Goal: Task Accomplishment & Management: Complete application form

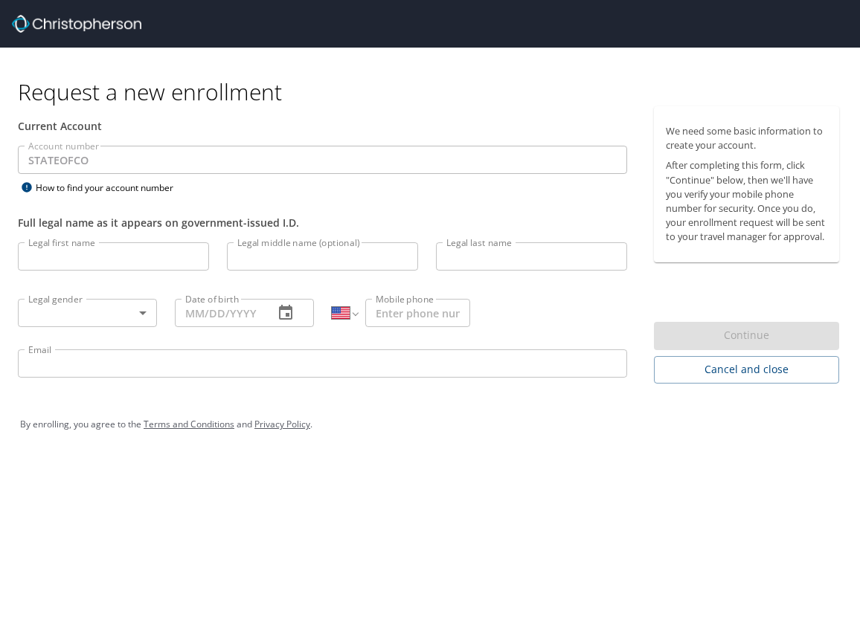
select select "US"
click at [182, 252] on input "Legal first name" at bounding box center [113, 256] width 191 height 28
type input "[PERSON_NAME]"
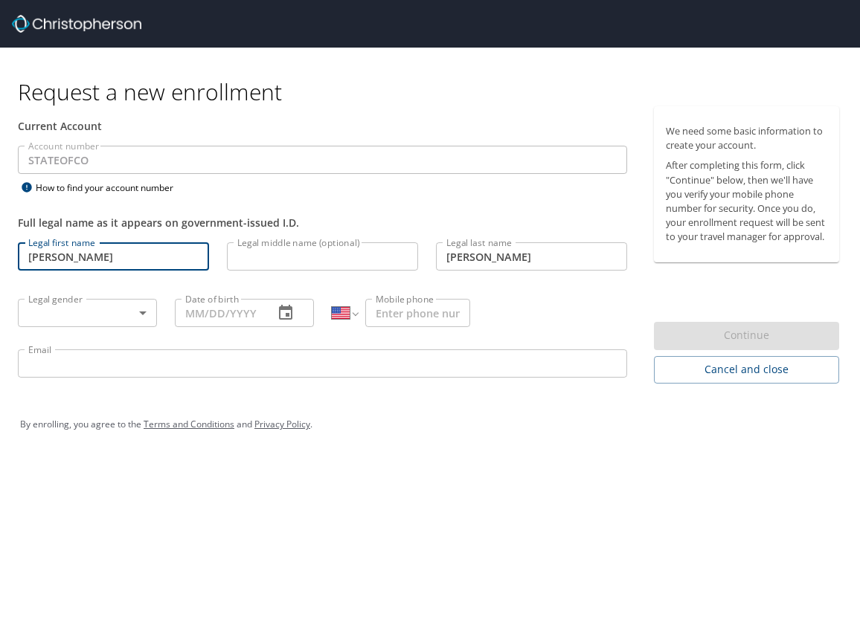
type input "[PHONE_NUMBER]"
click at [131, 308] on body "Request a new enrollment Current Account Account number STATEOFCO Account numbe…" at bounding box center [430, 318] width 860 height 637
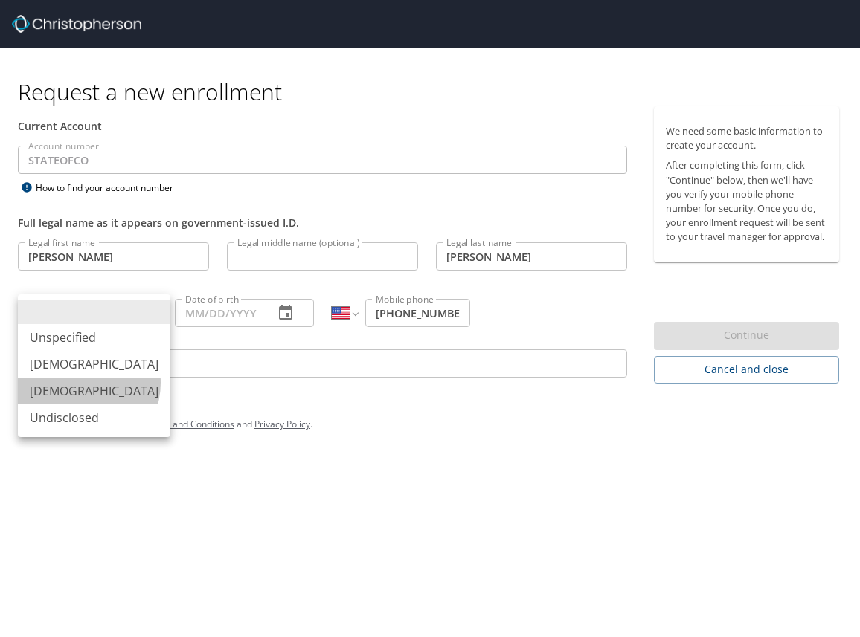
click at [77, 383] on li "[DEMOGRAPHIC_DATA]" at bounding box center [94, 391] width 152 height 27
type input "[DEMOGRAPHIC_DATA]"
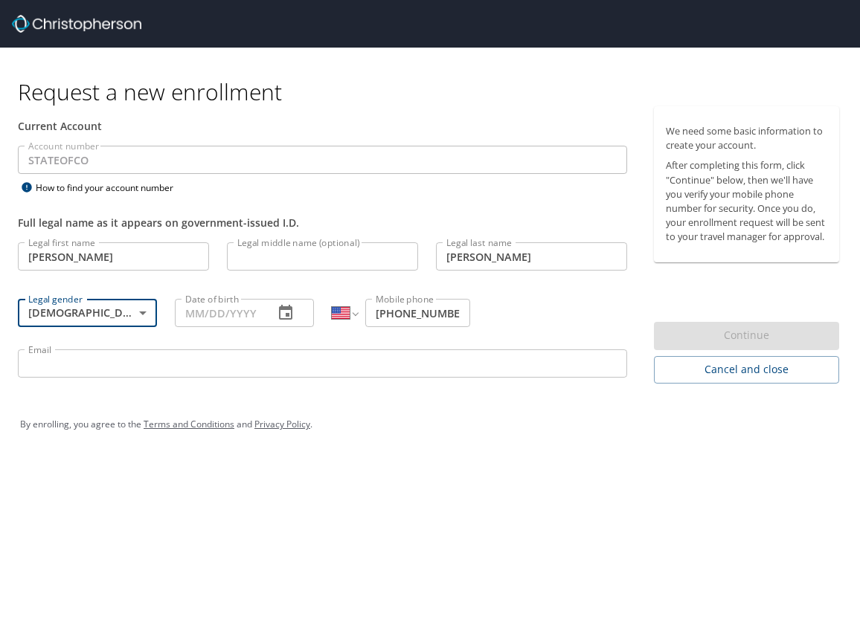
click at [294, 307] on icon "button" at bounding box center [286, 313] width 18 height 18
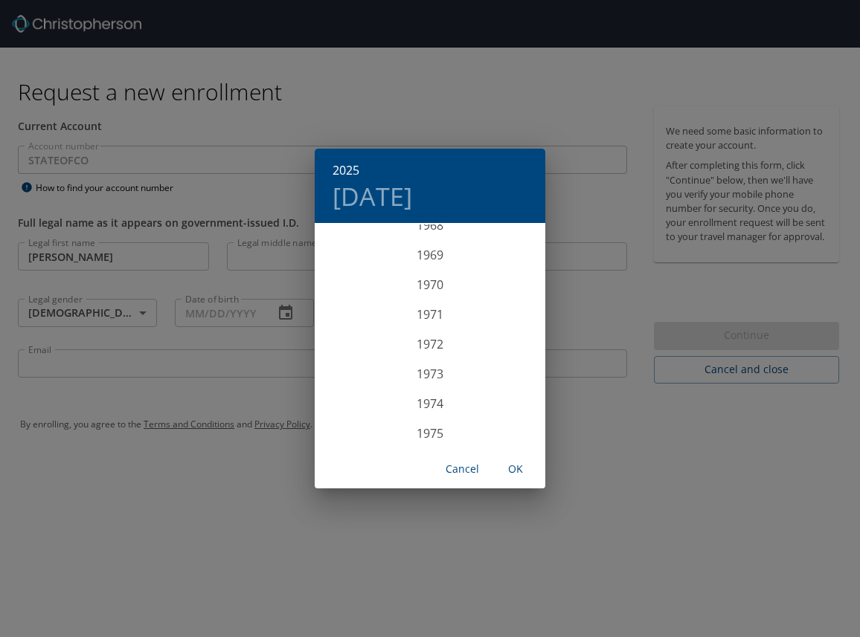
scroll to position [2072, 0]
click at [420, 336] on div "1972" at bounding box center [430, 339] width 231 height 30
click at [358, 259] on div "Jan" at bounding box center [353, 253] width 77 height 56
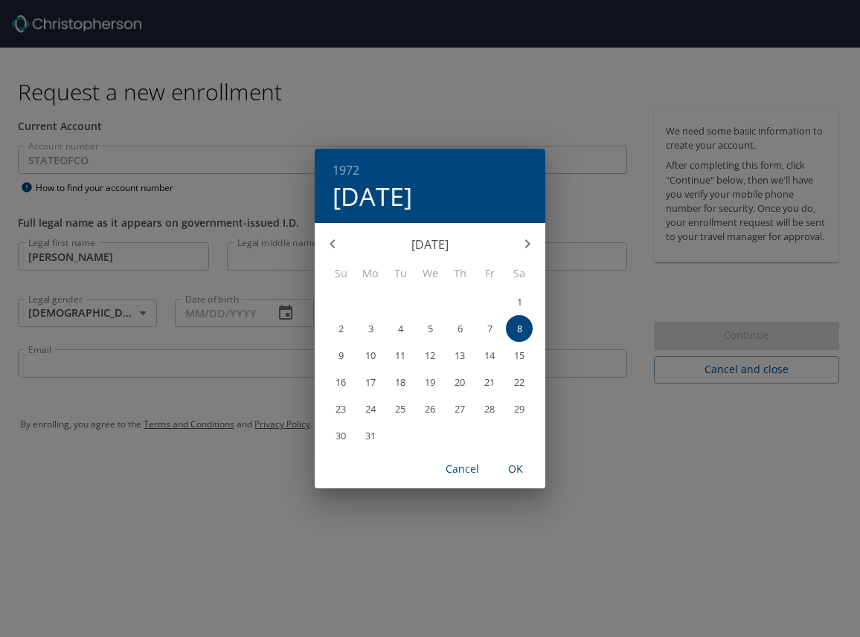
click at [524, 302] on span "1" at bounding box center [519, 302] width 27 height 10
click at [518, 464] on span "OK" at bounding box center [515, 469] width 36 height 19
type input "01/01/1972"
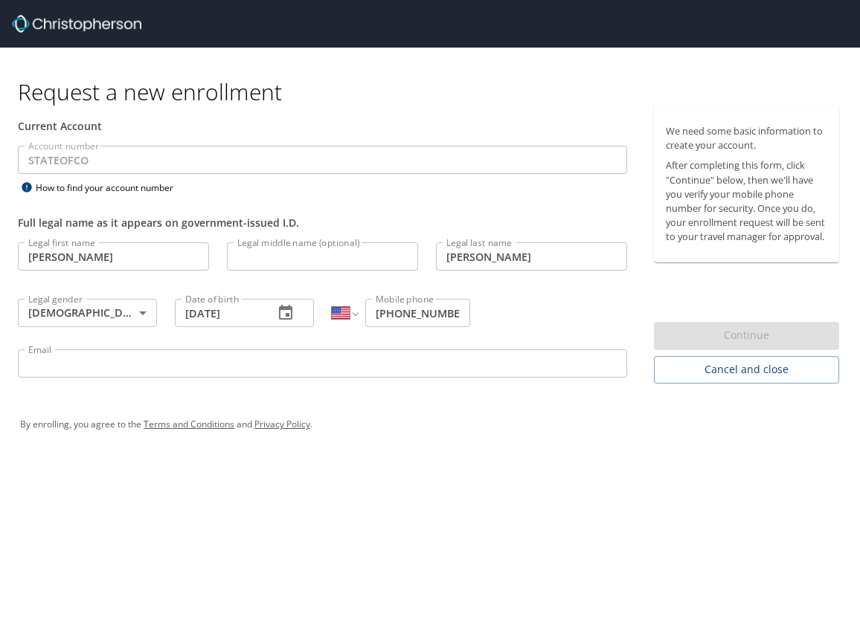
click at [329, 246] on input "Legal middle name (optional)" at bounding box center [322, 256] width 191 height 28
type input "Belen"
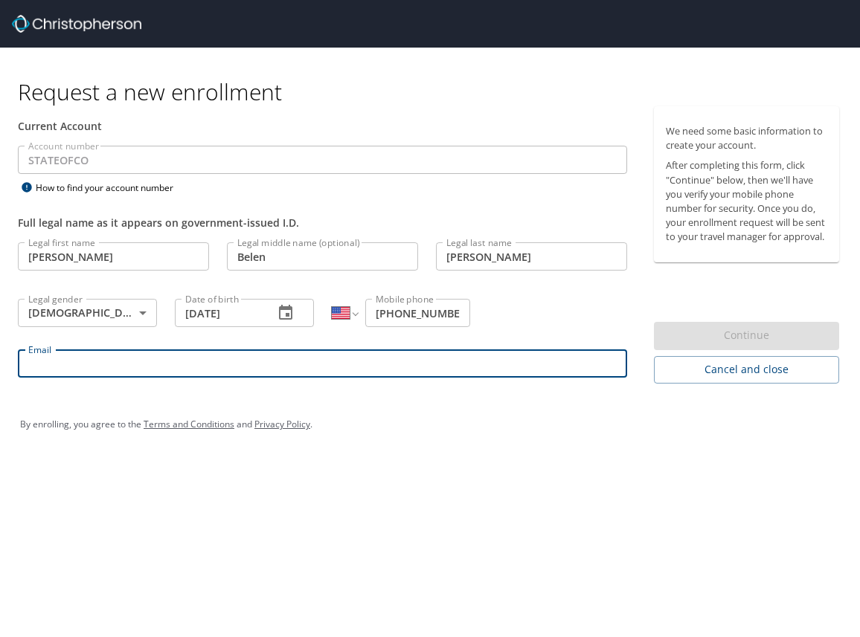
click at [268, 374] on input "Email" at bounding box center [322, 363] width 609 height 28
type input "ana.ruiz@state.co.us"
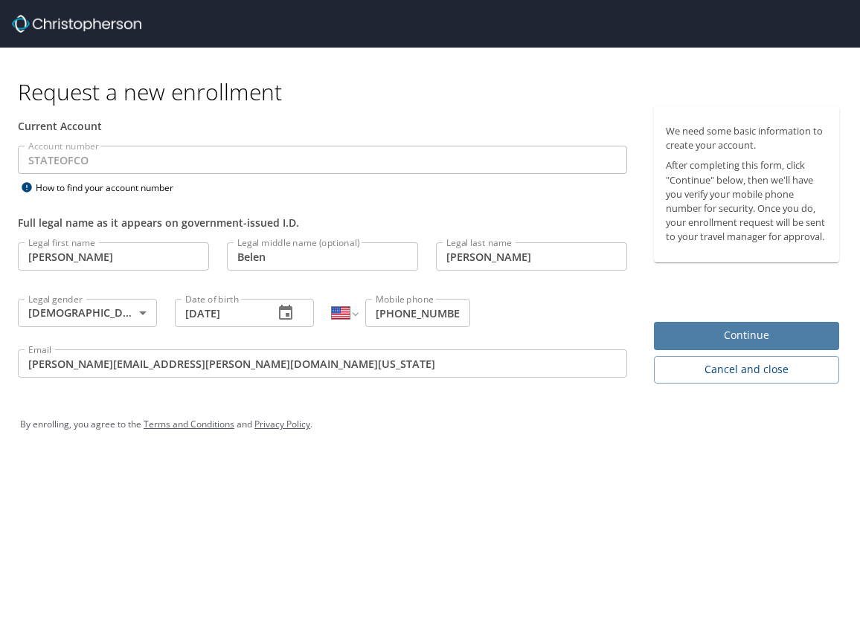
click at [733, 334] on span "Continue" at bounding box center [746, 335] width 161 height 19
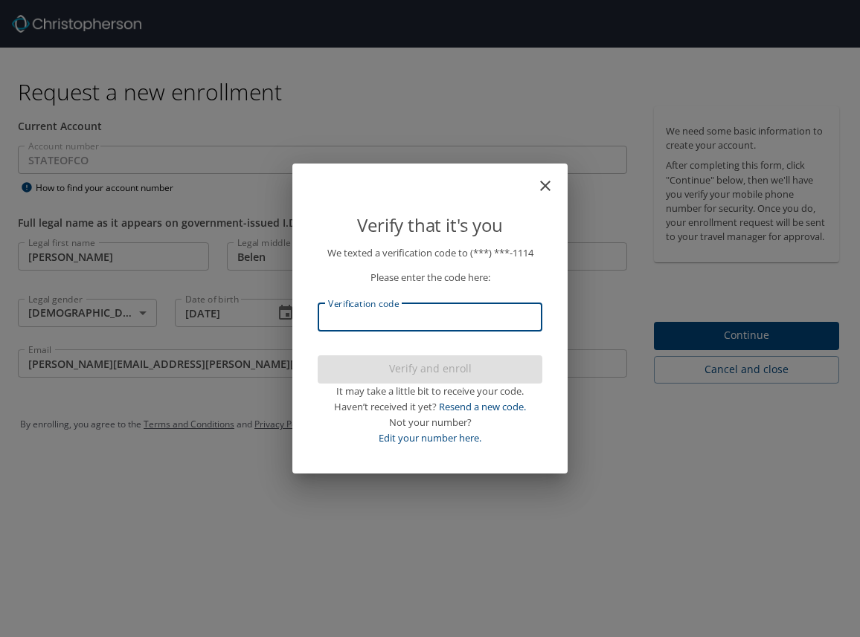
click at [426, 318] on input "Verification code" at bounding box center [430, 317] width 225 height 28
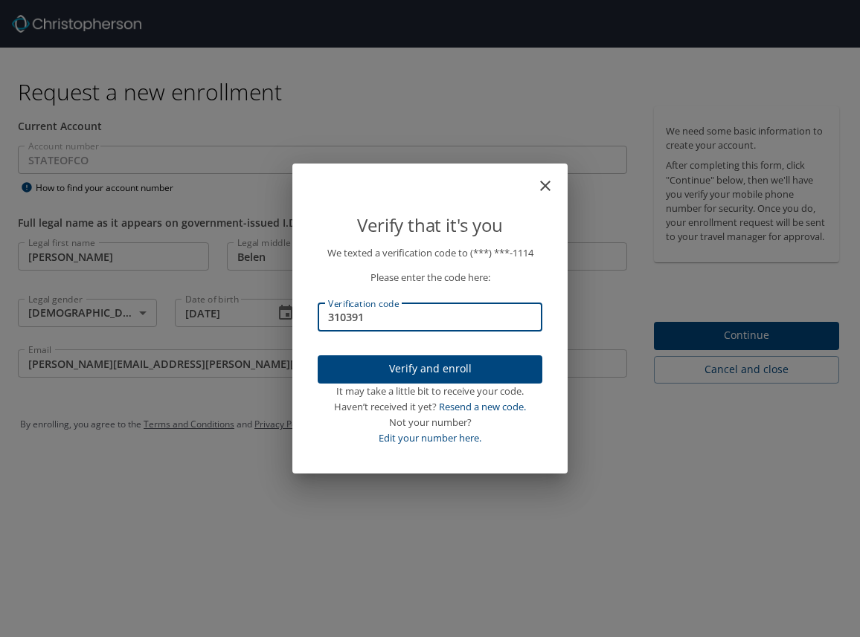
type input "310391"
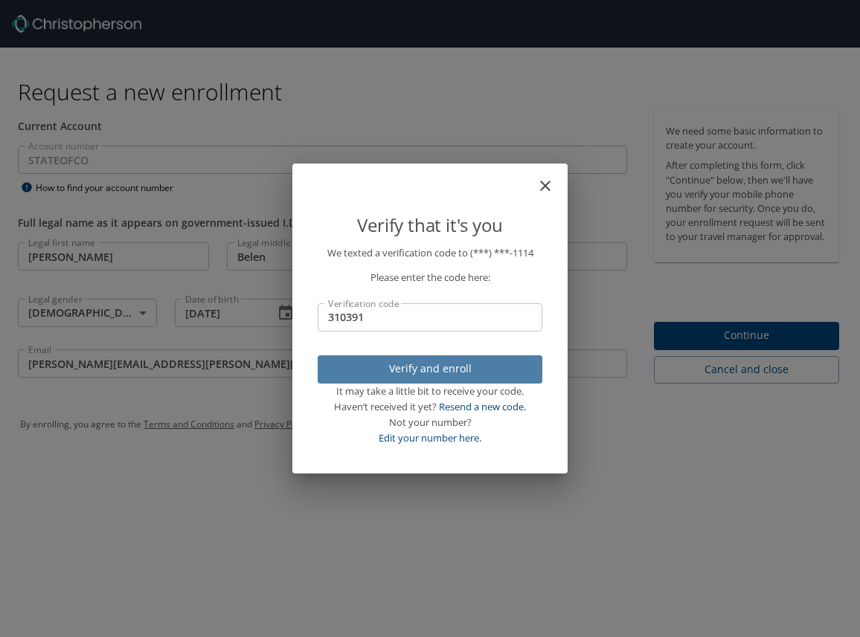
click at [432, 360] on span "Verify and enroll" at bounding box center [429, 369] width 201 height 19
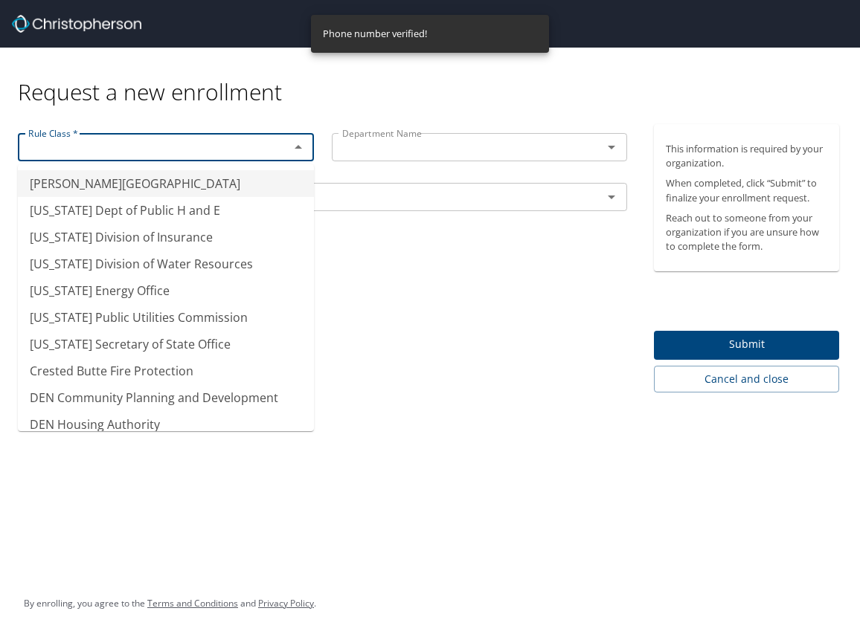
click at [224, 152] on input "text" at bounding box center [143, 147] width 243 height 19
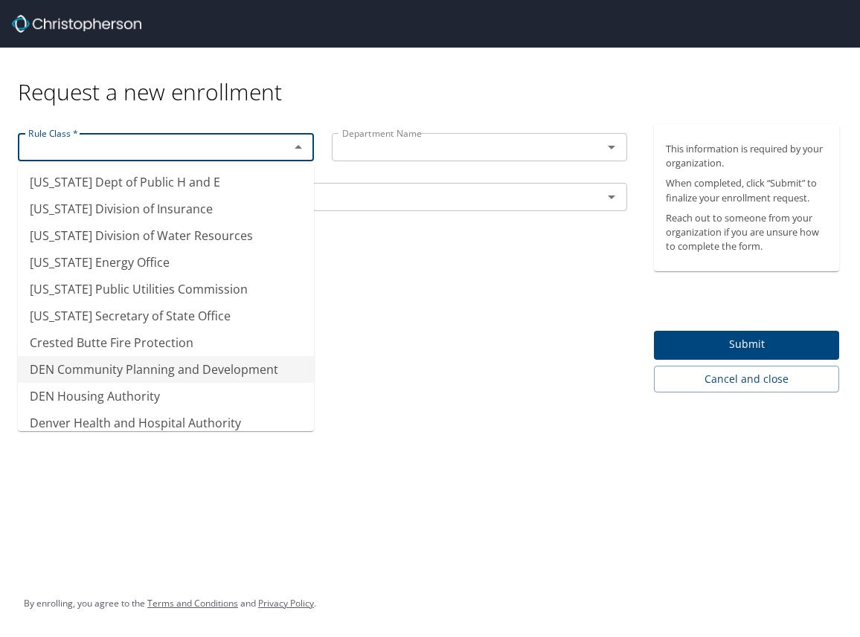
scroll to position [0, 0]
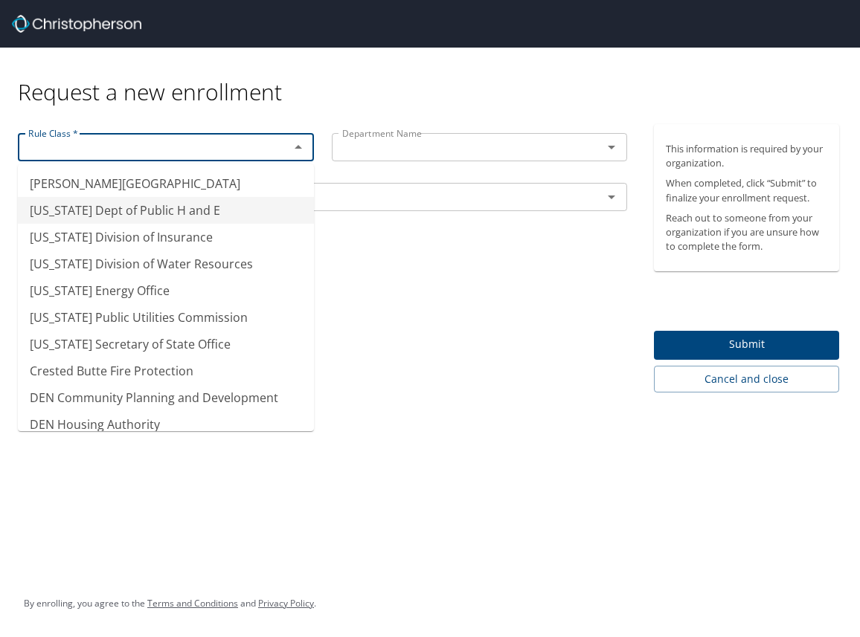
click at [245, 216] on li "Colorado Dept of Public H and E" at bounding box center [166, 210] width 296 height 27
type input "Colorado Dept of Public H and E"
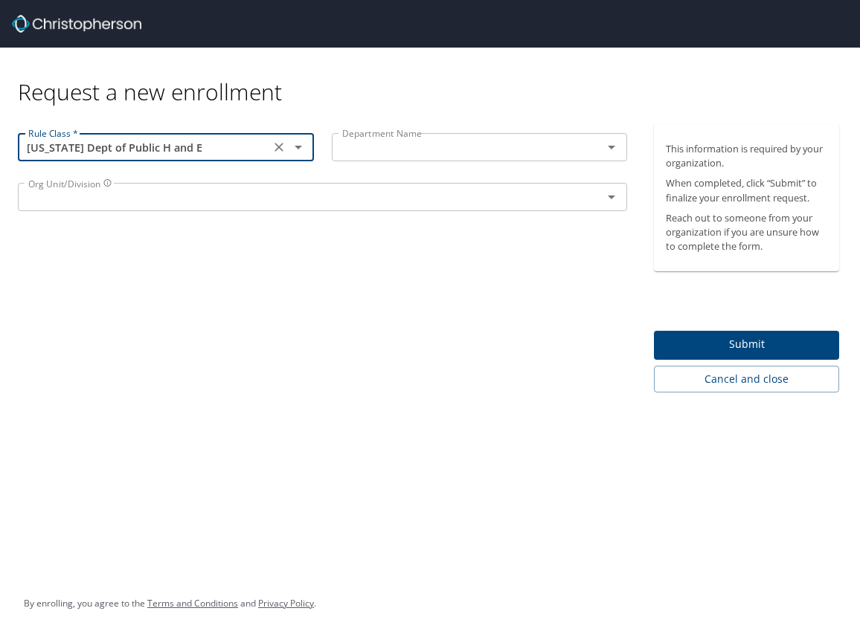
click at [384, 149] on input "text" at bounding box center [457, 147] width 243 height 19
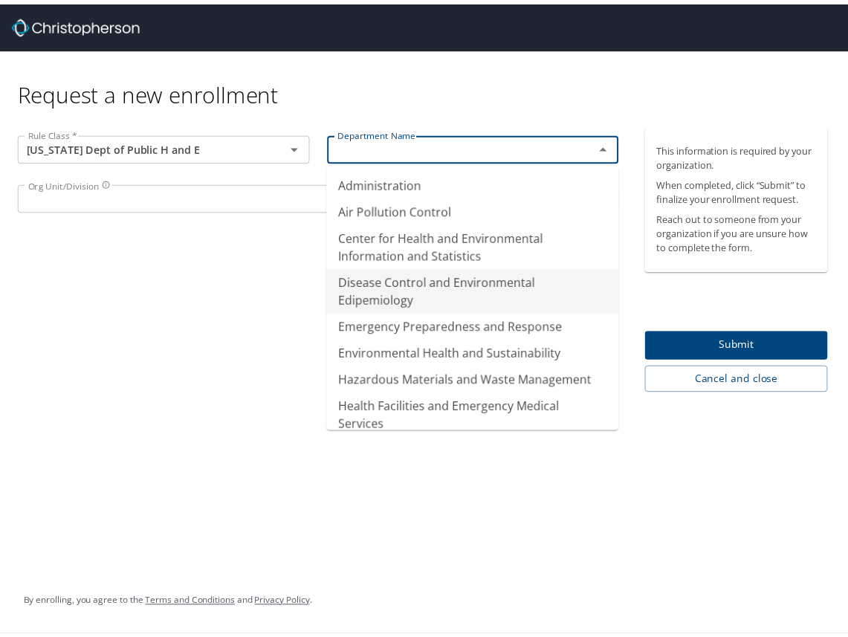
scroll to position [173, 0]
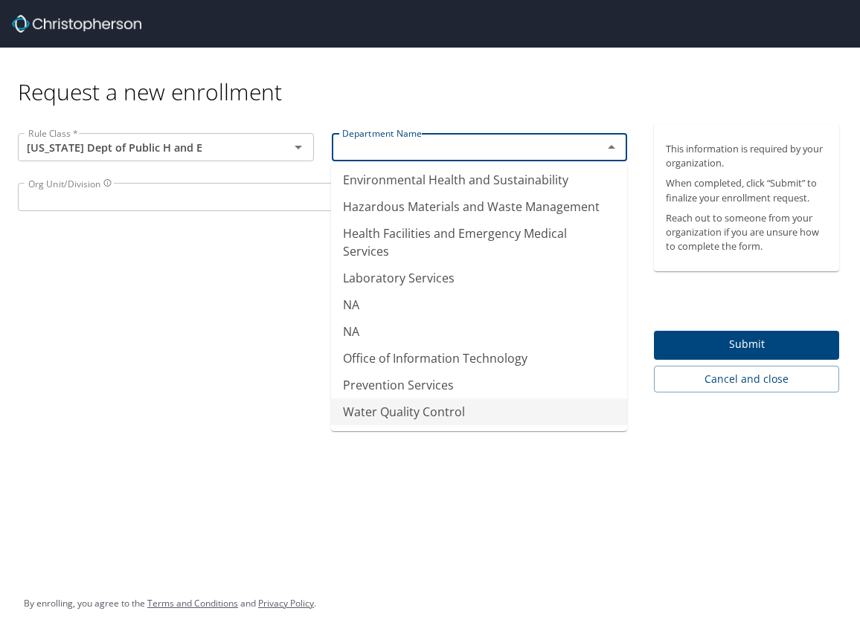
click at [406, 413] on li "Water Quality Control" at bounding box center [479, 412] width 296 height 27
type input "Water Quality Control"
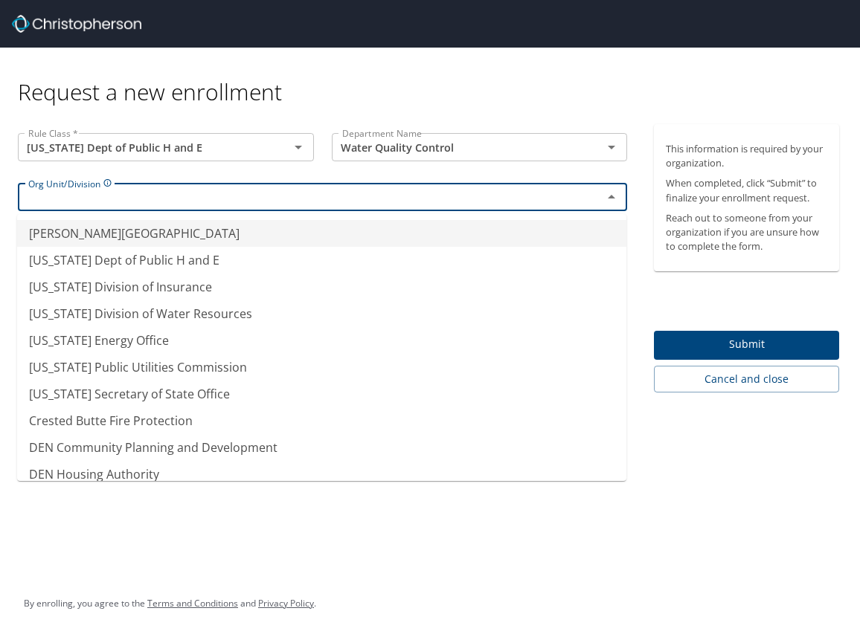
click at [289, 200] on input "text" at bounding box center [300, 196] width 556 height 19
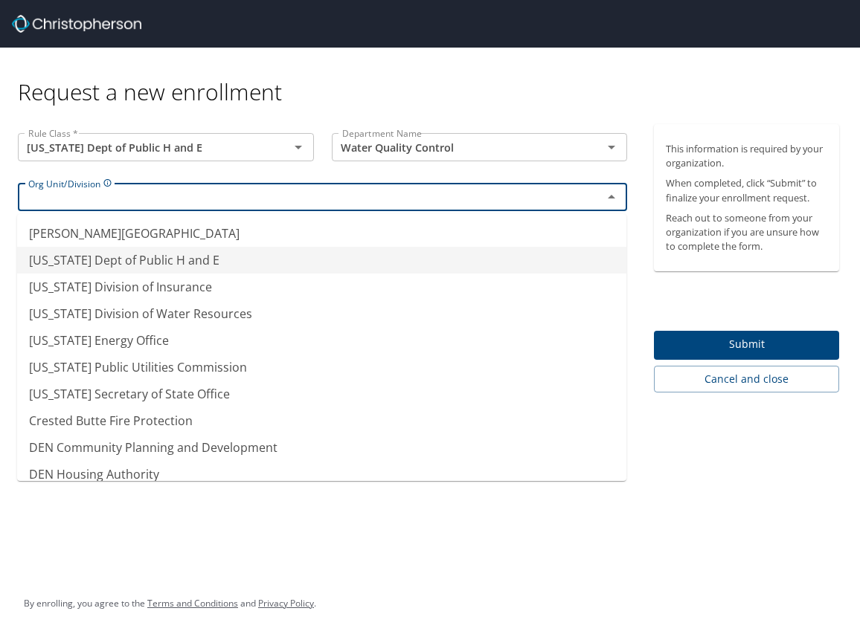
click at [199, 257] on li "Colorado Dept of Public H and E" at bounding box center [321, 260] width 609 height 27
type input "Colorado Dept of Public H and E"
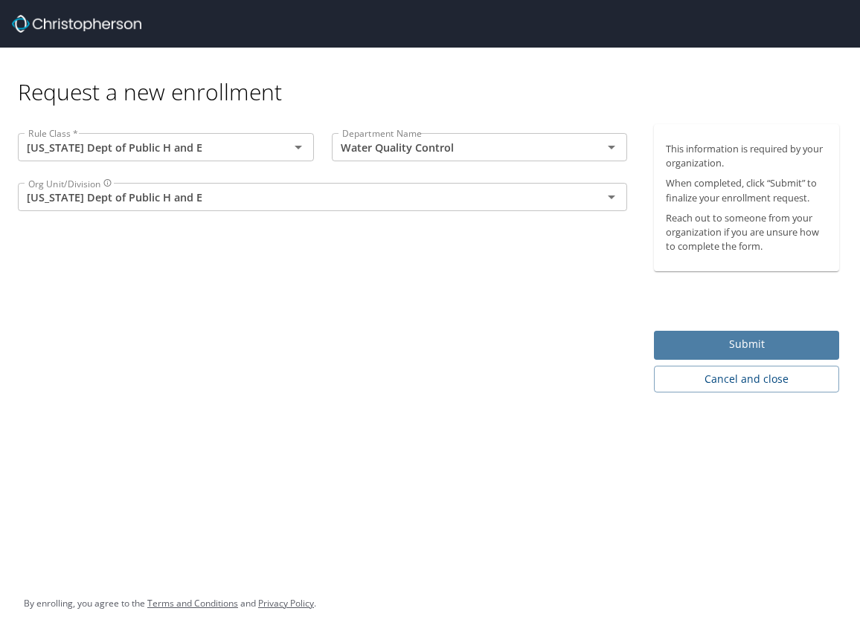
click at [694, 353] on span "Submit" at bounding box center [746, 344] width 161 height 19
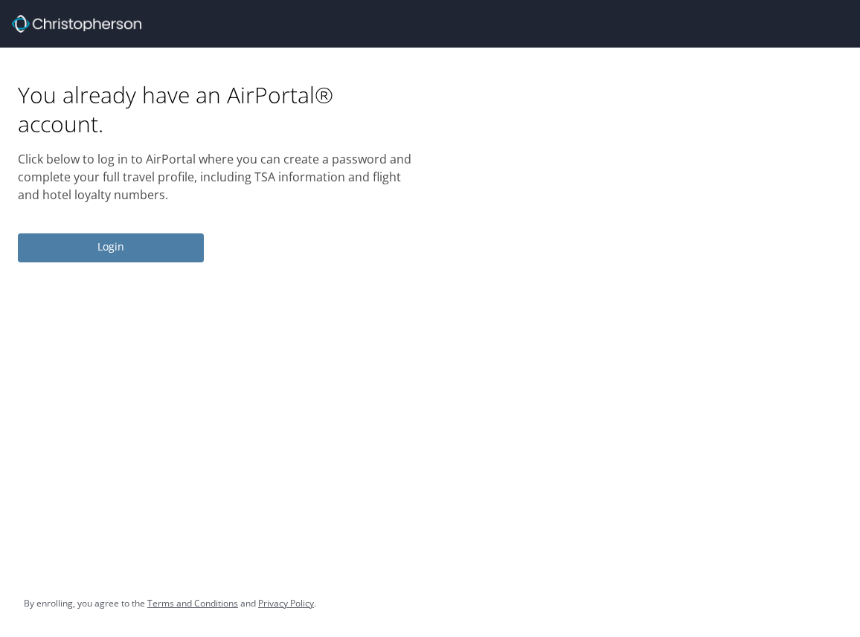
click at [92, 243] on span "Login" at bounding box center [111, 247] width 162 height 19
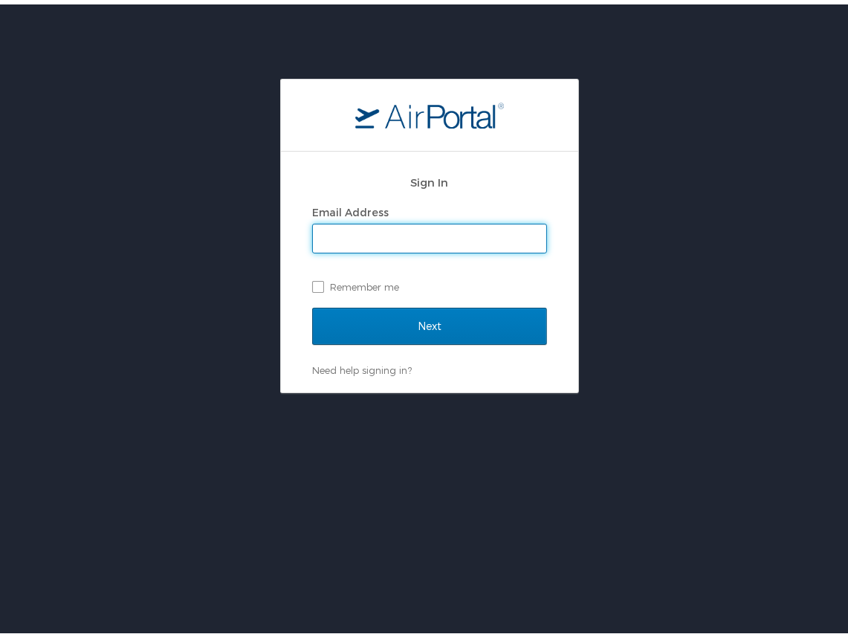
click at [392, 226] on input "Email Address" at bounding box center [429, 234] width 233 height 28
type input "ana.ruiz@state.co.us"
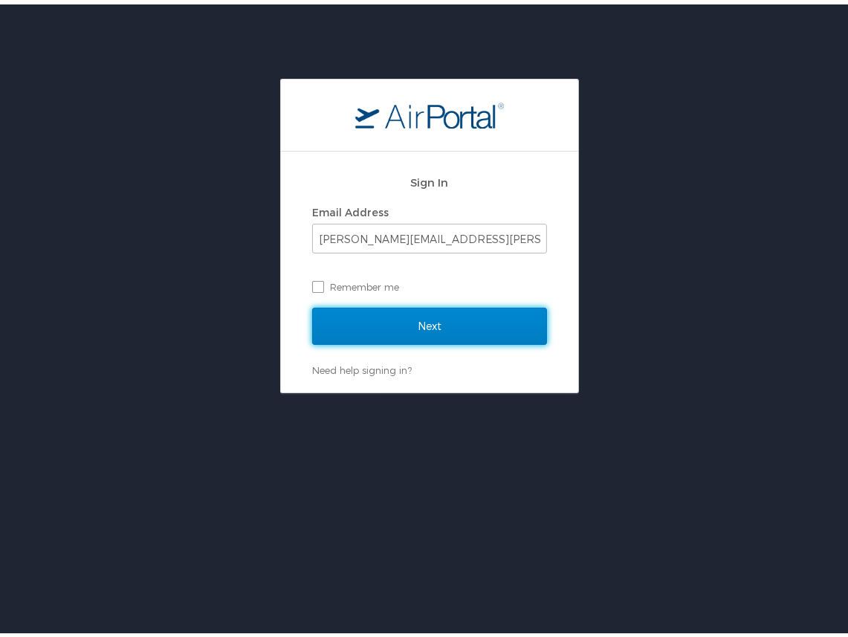
drag, startPoint x: 417, startPoint y: 318, endPoint x: 420, endPoint y: 283, distance: 34.3
click at [420, 283] on form "Sign In Email Address ana.ruiz@state.co.us Remember me Next" at bounding box center [429, 251] width 235 height 179
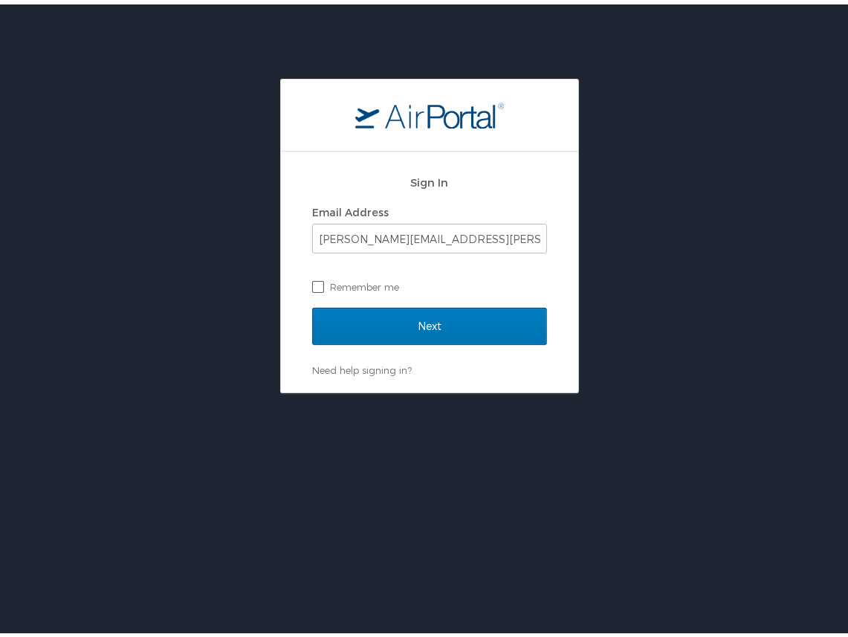
click at [396, 281] on label "Remember me" at bounding box center [429, 282] width 235 height 22
click at [322, 281] on input "Remember me" at bounding box center [317, 282] width 10 height 10
checkbox input "true"
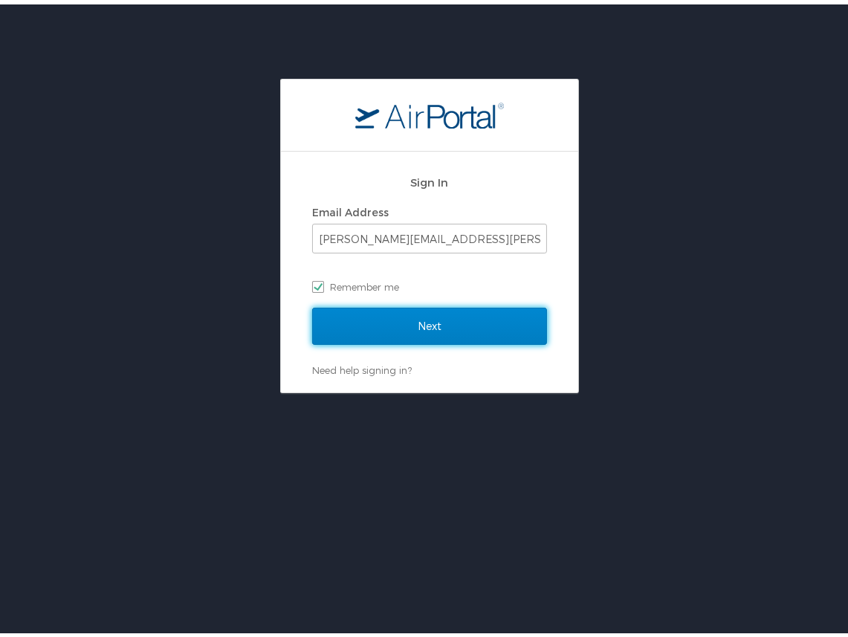
click at [387, 309] on input "Next" at bounding box center [429, 321] width 235 height 37
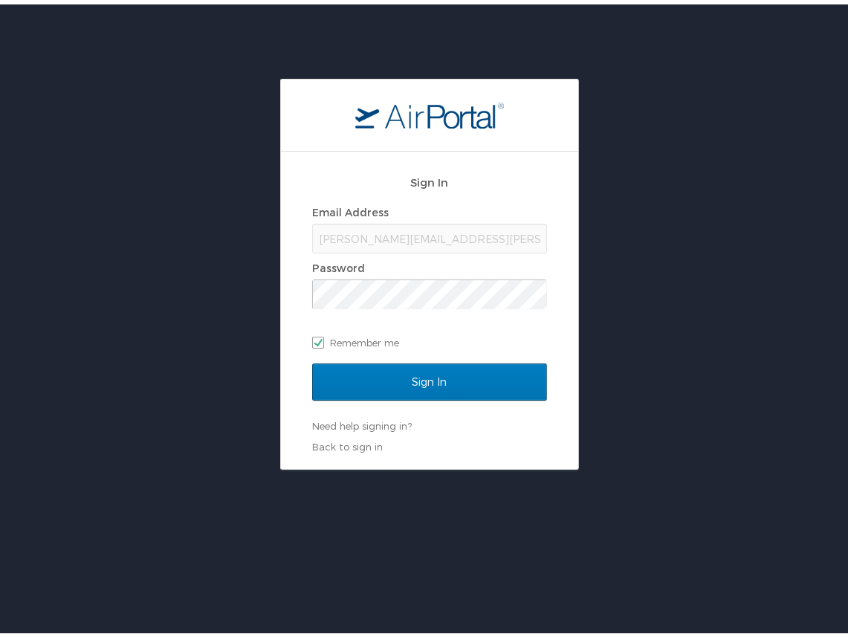
click at [369, 233] on div "ana.ruiz@state.co.us" at bounding box center [429, 234] width 235 height 30
click at [338, 425] on link "Need help signing in?" at bounding box center [362, 422] width 100 height 12
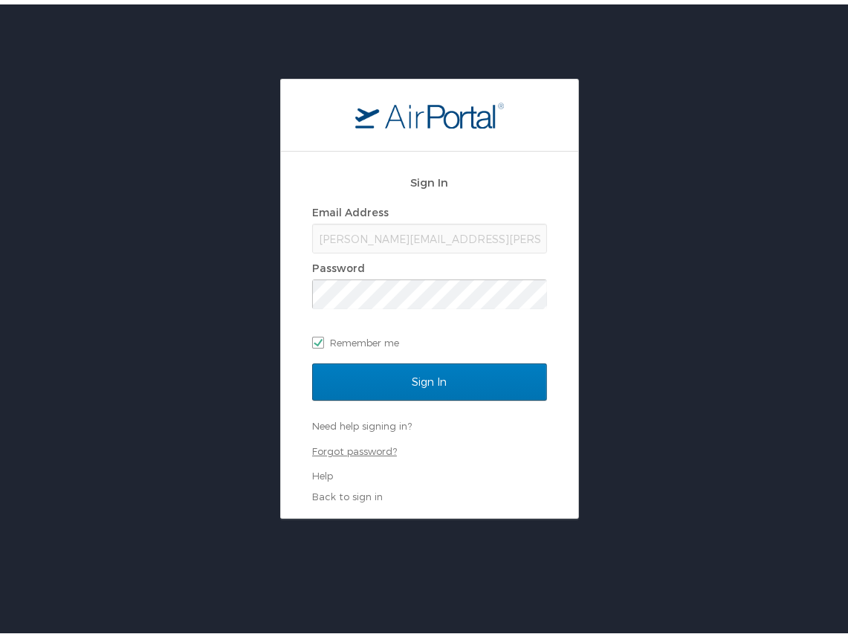
click at [333, 445] on link "Forgot password?" at bounding box center [354, 447] width 85 height 12
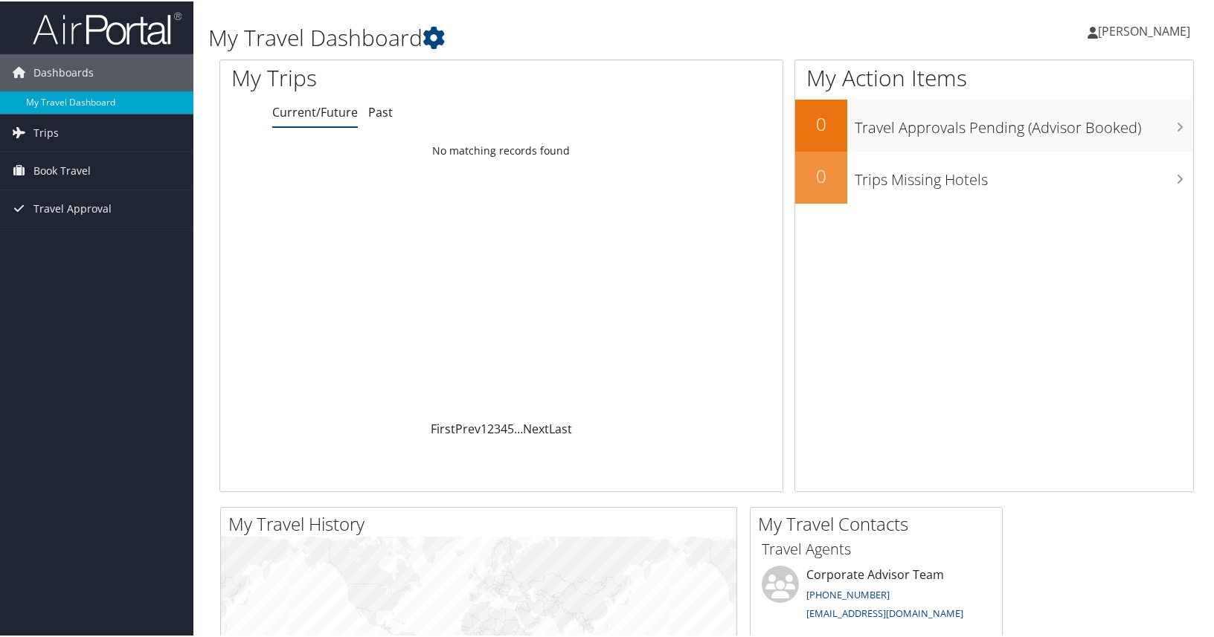
click at [853, 28] on span "[PERSON_NAME]" at bounding box center [1144, 30] width 92 height 16
click at [853, 245] on link "Sign Out" at bounding box center [1104, 242] width 166 height 25
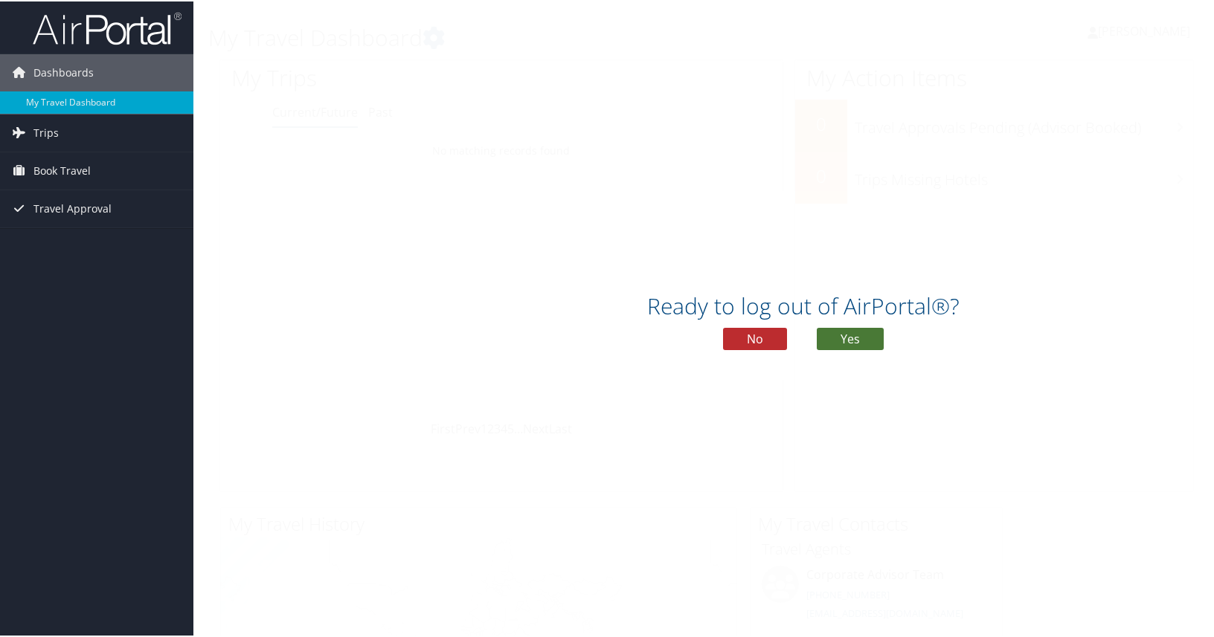
click at [826, 337] on button "Yes" at bounding box center [849, 337] width 67 height 22
